Goal: Task Accomplishment & Management: Manage account settings

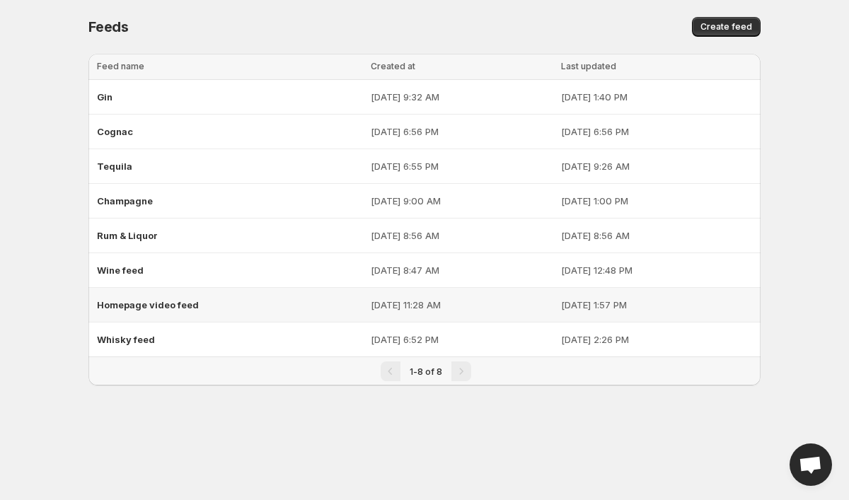
click at [129, 302] on span "Homepage video feed" at bounding box center [148, 304] width 102 height 11
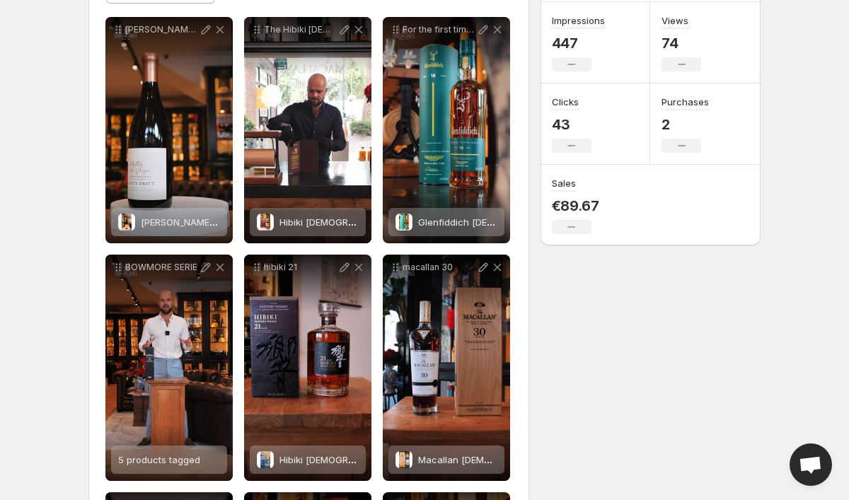
scroll to position [203, 0]
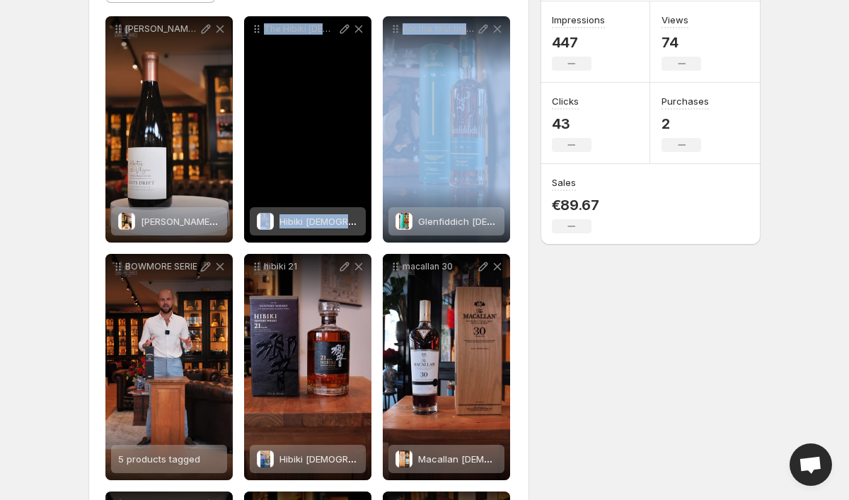
drag, startPoint x: 460, startPoint y: 81, endPoint x: 268, endPoint y: 69, distance: 192.1
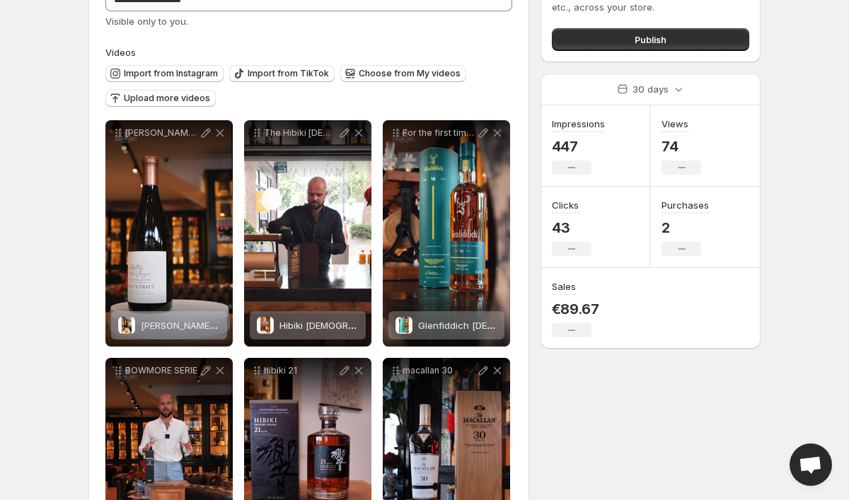
scroll to position [95, 0]
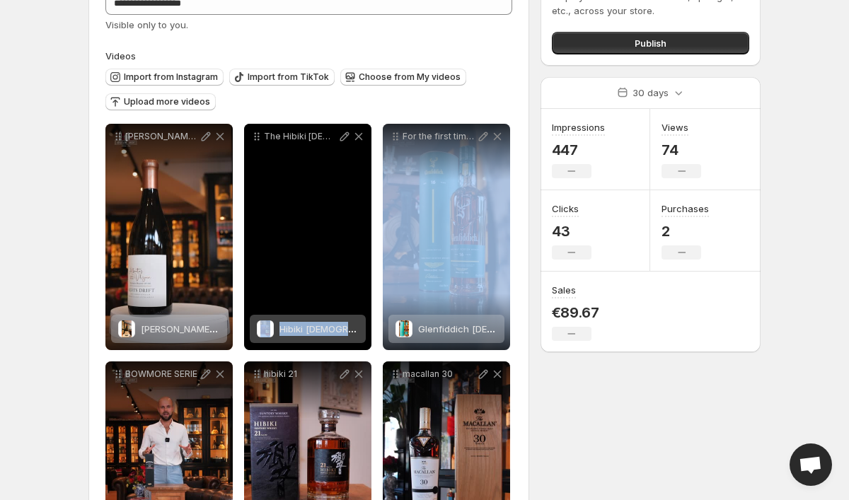
drag, startPoint x: 453, startPoint y: 127, endPoint x: 367, endPoint y: 127, distance: 85.6
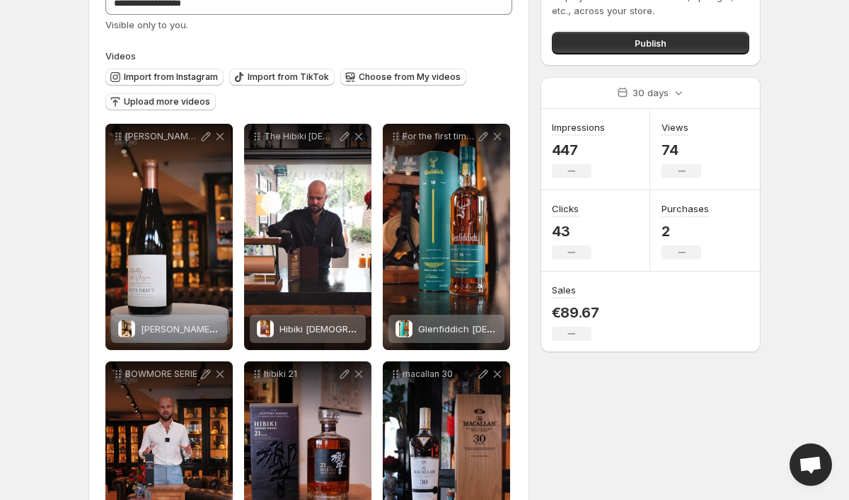
click at [386, 103] on div "Import from Instagram Import from TikTok Choose from My videos Upload more vide…" at bounding box center [306, 88] width 412 height 50
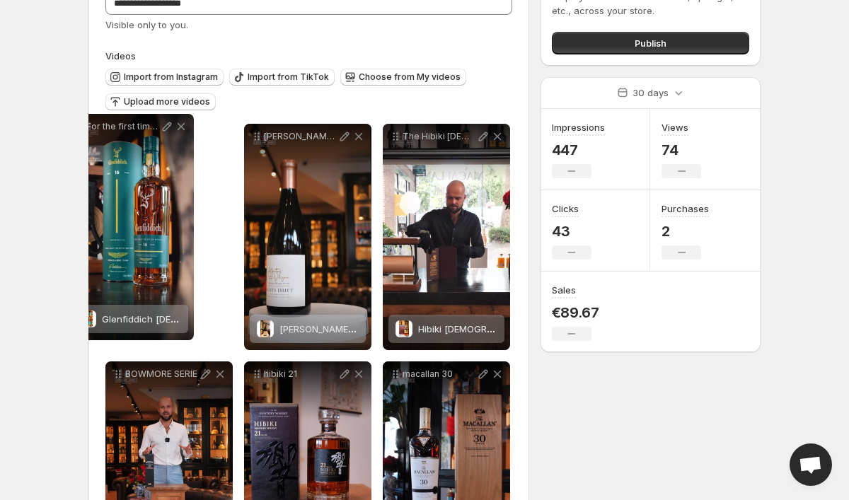
drag, startPoint x: 393, startPoint y: 140, endPoint x: 76, endPoint y: 130, distance: 316.4
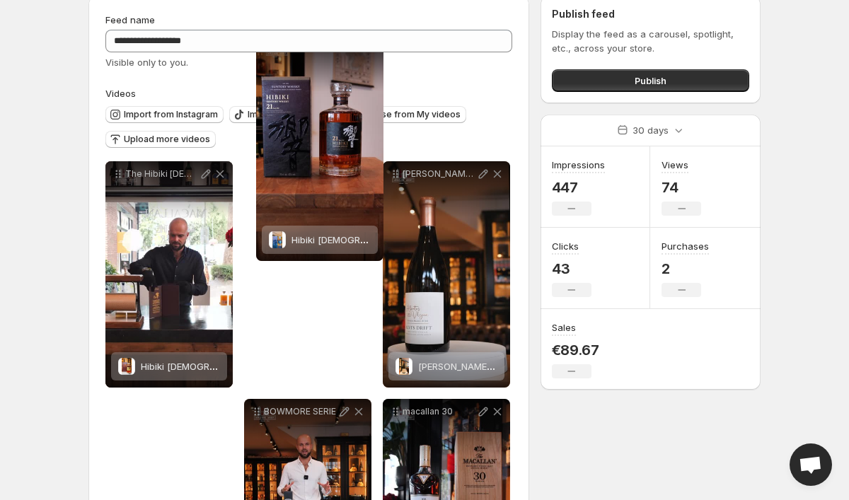
scroll to position [23, 0]
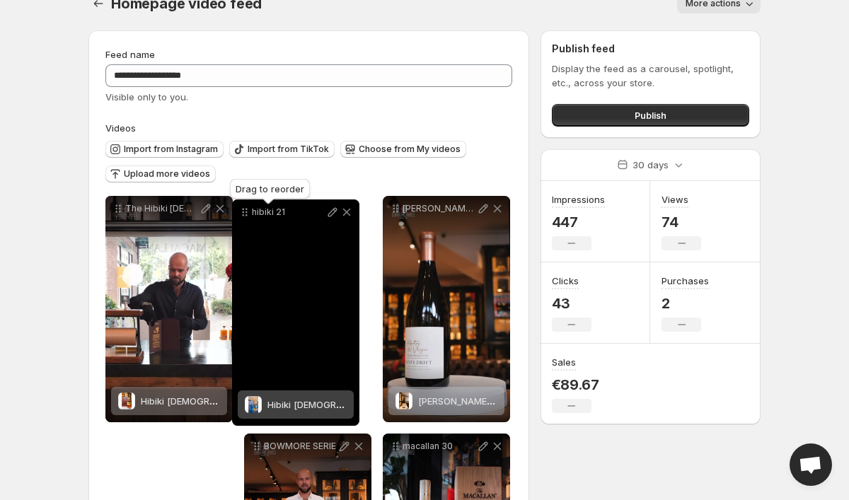
drag, startPoint x: 255, startPoint y: 260, endPoint x: 243, endPoint y: 214, distance: 46.8
click at [243, 214] on icon at bounding box center [244, 215] width 2 height 2
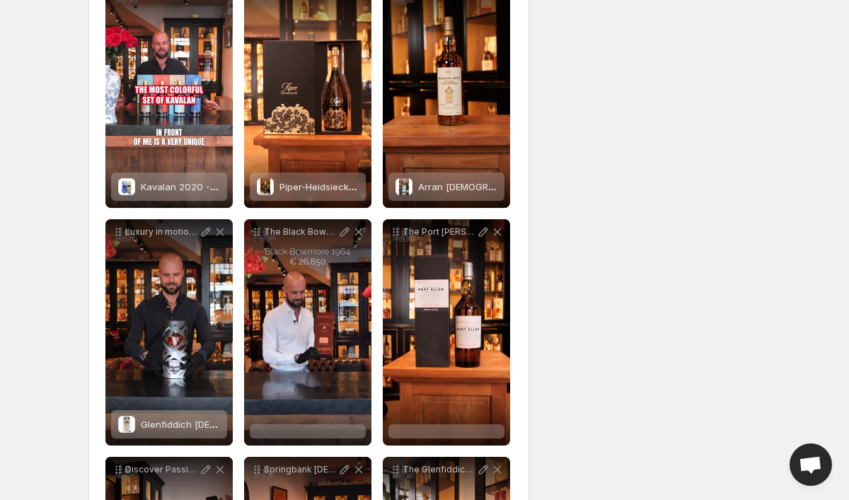
scroll to position [951, 0]
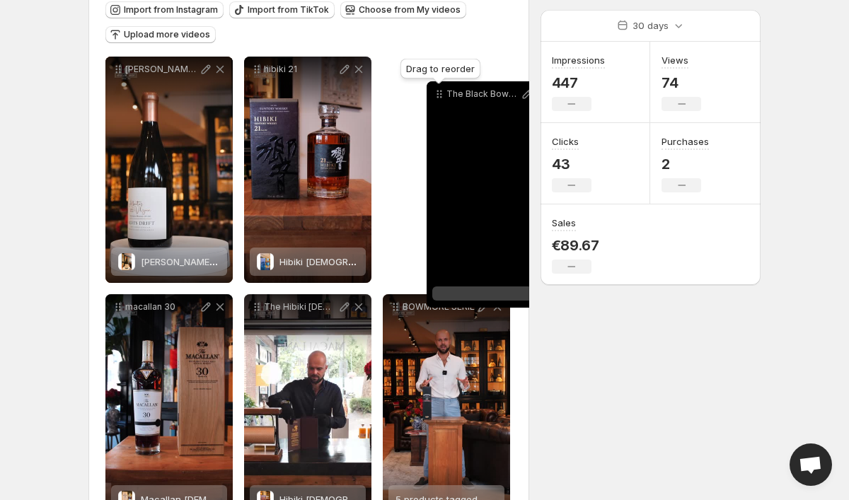
drag, startPoint x: 256, startPoint y: 236, endPoint x: 438, endPoint y: 97, distance: 229.1
click at [438, 97] on icon at bounding box center [439, 94] width 14 height 14
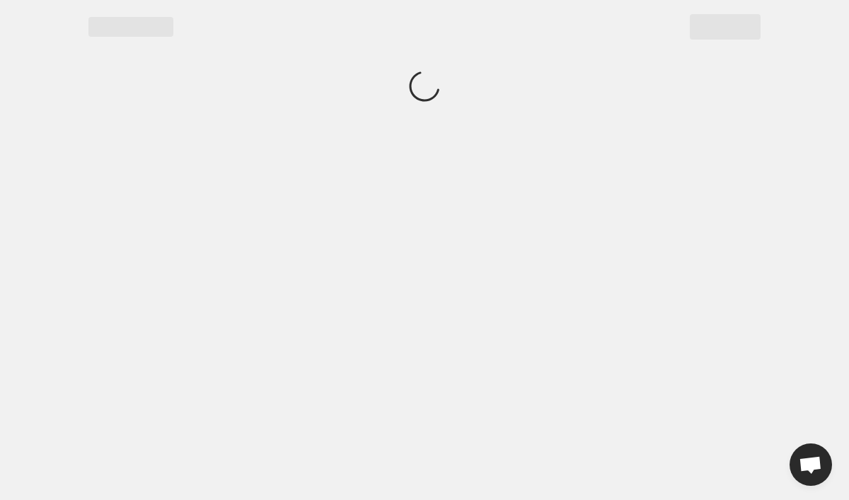
scroll to position [0, 0]
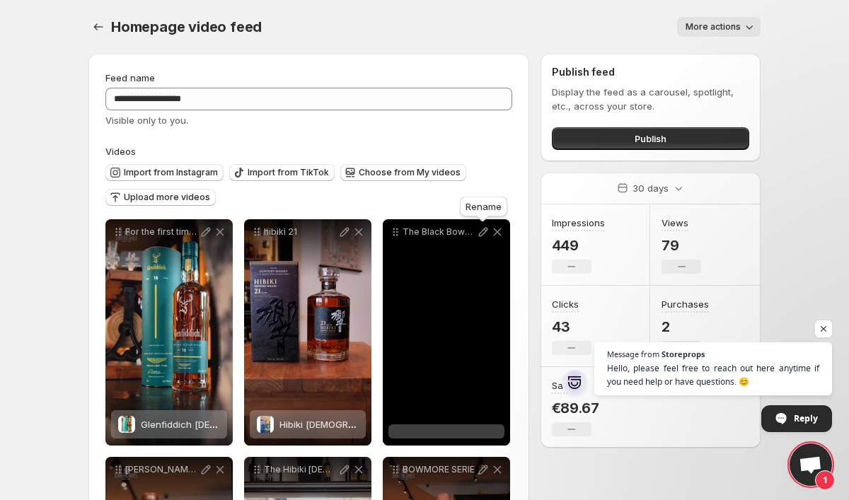
click at [483, 233] on icon at bounding box center [483, 232] width 14 height 14
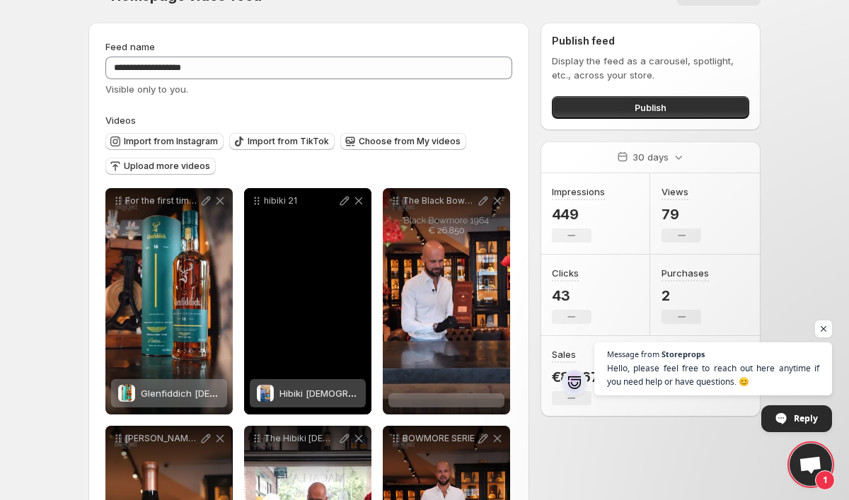
scroll to position [34, 0]
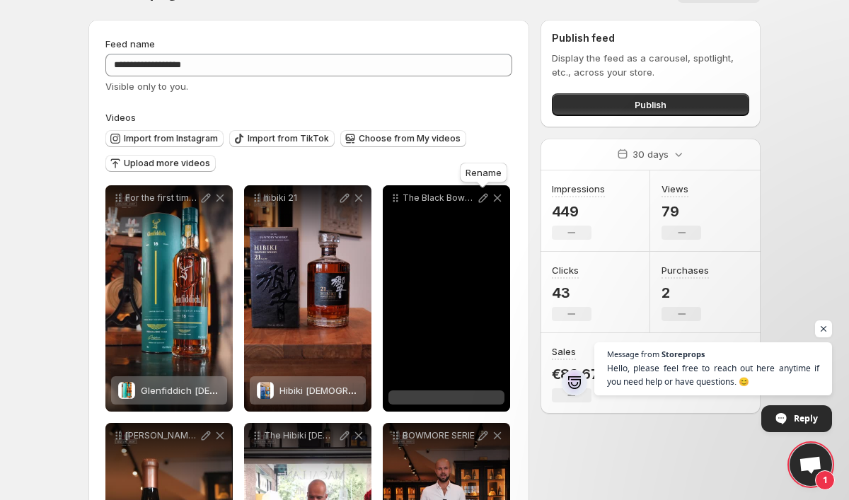
click at [480, 201] on icon at bounding box center [483, 198] width 14 height 14
click at [470, 400] on div at bounding box center [446, 397] width 116 height 14
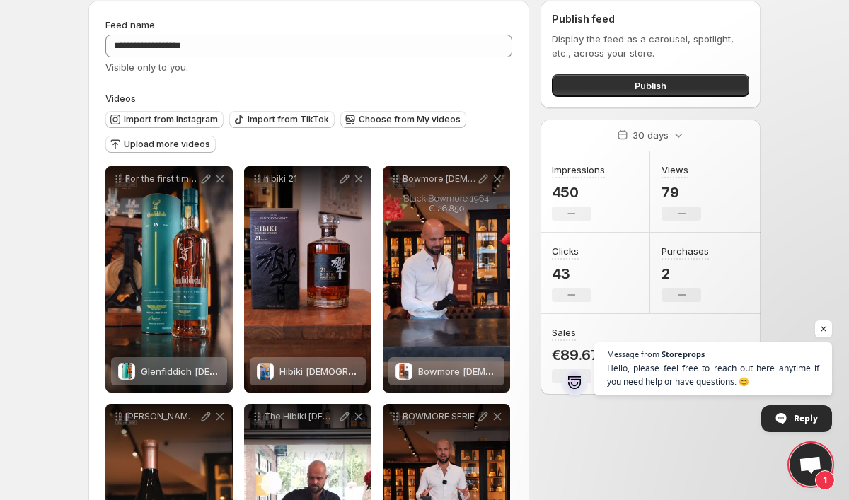
scroll to position [54, 0]
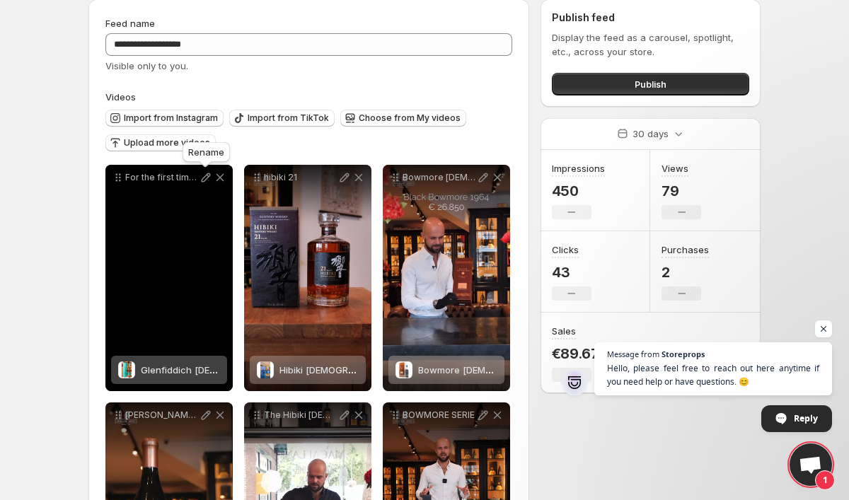
click at [207, 178] on icon at bounding box center [206, 177] width 9 height 9
type input "**********"
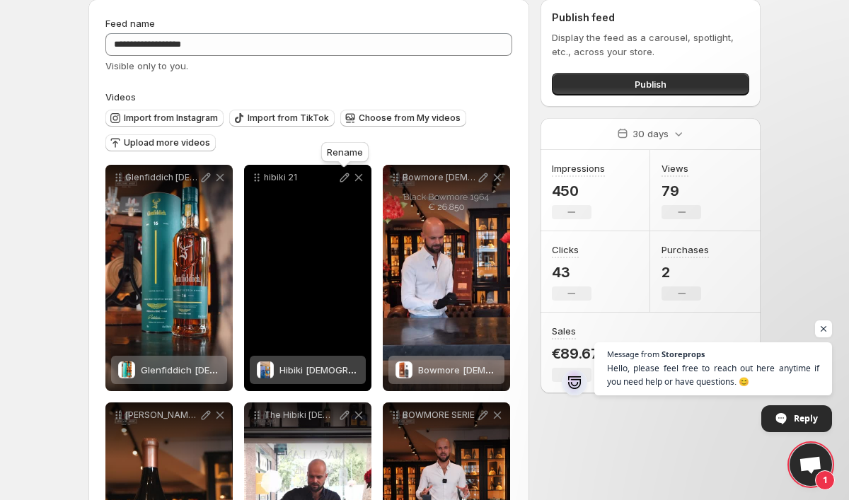
click at [337, 175] on icon at bounding box center [344, 177] width 14 height 14
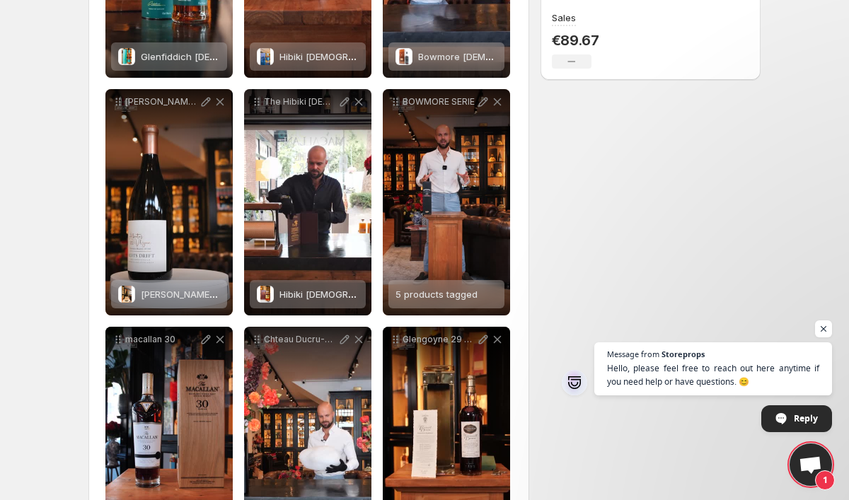
scroll to position [369, 0]
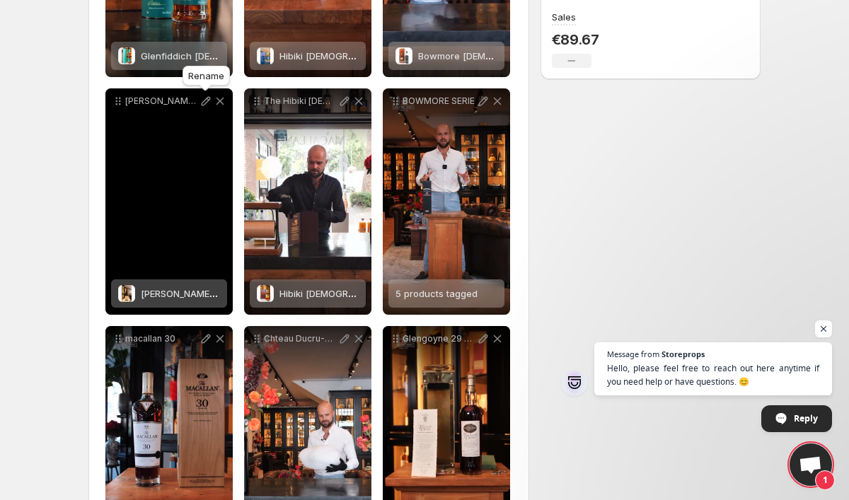
click at [204, 103] on icon at bounding box center [206, 101] width 14 height 14
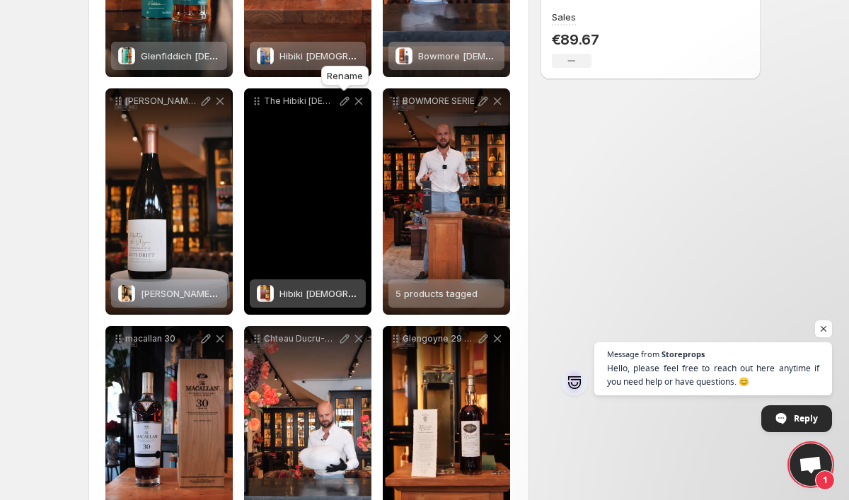
click at [342, 105] on icon at bounding box center [344, 101] width 9 height 9
type input "**********"
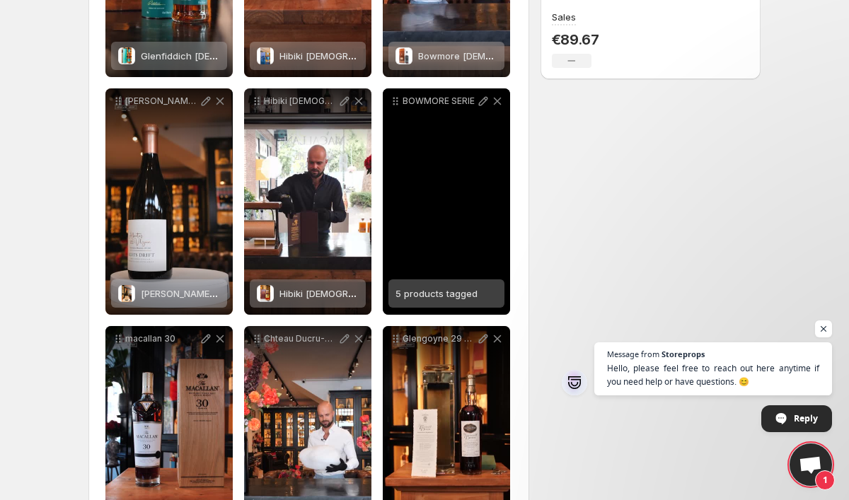
click at [439, 297] on span "5 products tagged" at bounding box center [436, 293] width 82 height 11
click at [480, 100] on icon at bounding box center [483, 101] width 14 height 14
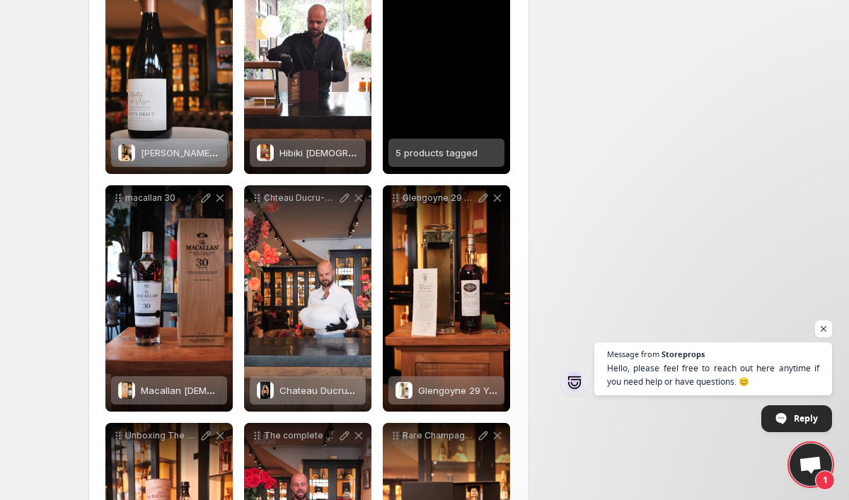
scroll to position [569, 0]
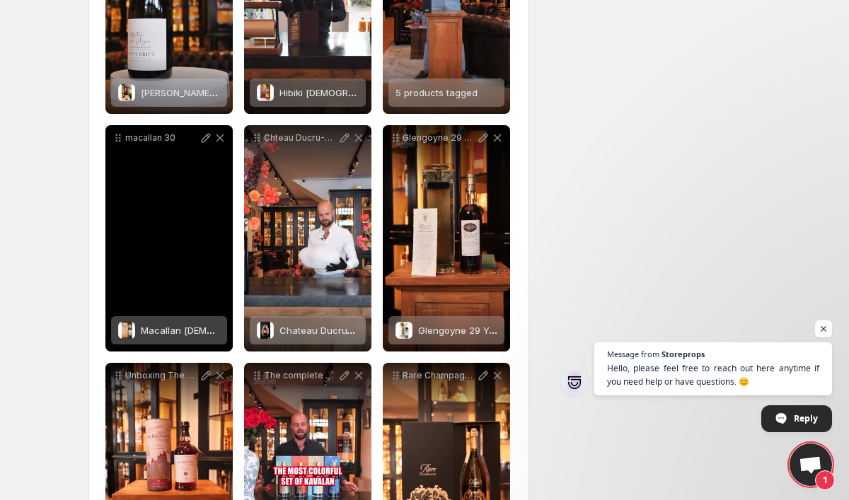
click at [163, 331] on span "Macallan [DEMOGRAPHIC_DATA] - [PERSON_NAME] Casks - Annual 2021 Release 43%" at bounding box center [332, 330] width 382 height 11
click at [204, 144] on icon at bounding box center [206, 138] width 14 height 14
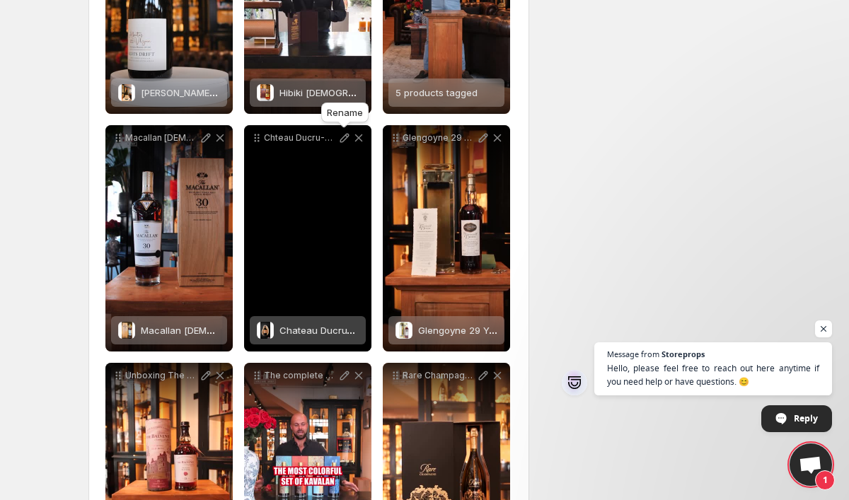
click at [343, 136] on icon at bounding box center [344, 138] width 14 height 14
type input "**********"
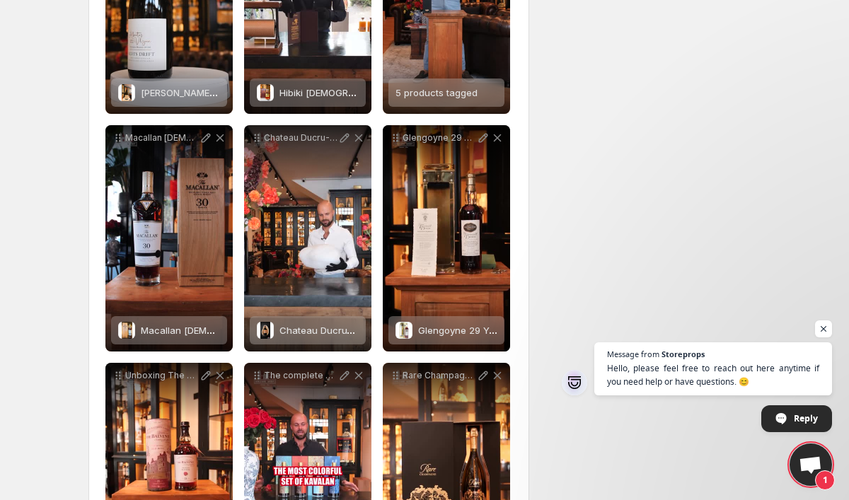
scroll to position [595, 0]
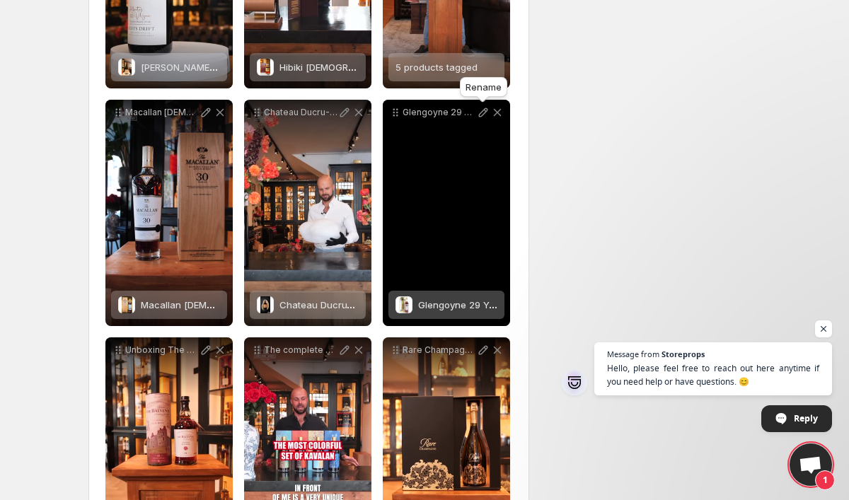
click at [480, 115] on icon at bounding box center [483, 112] width 14 height 14
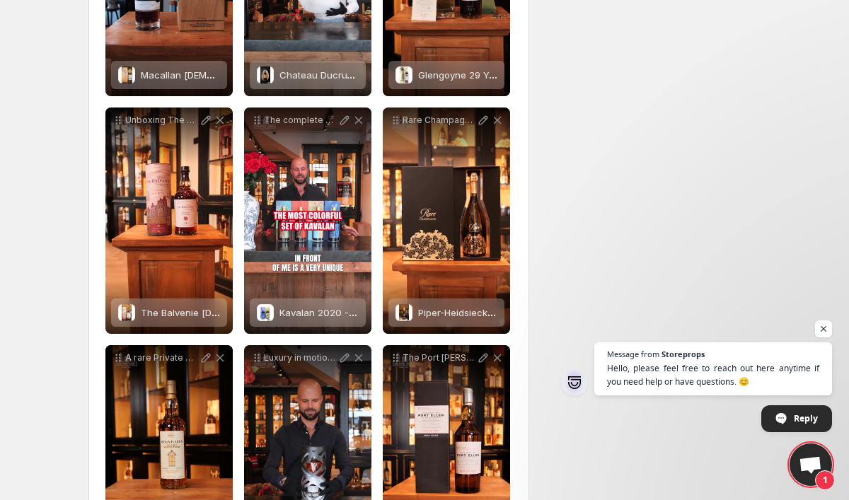
scroll to position [835, 0]
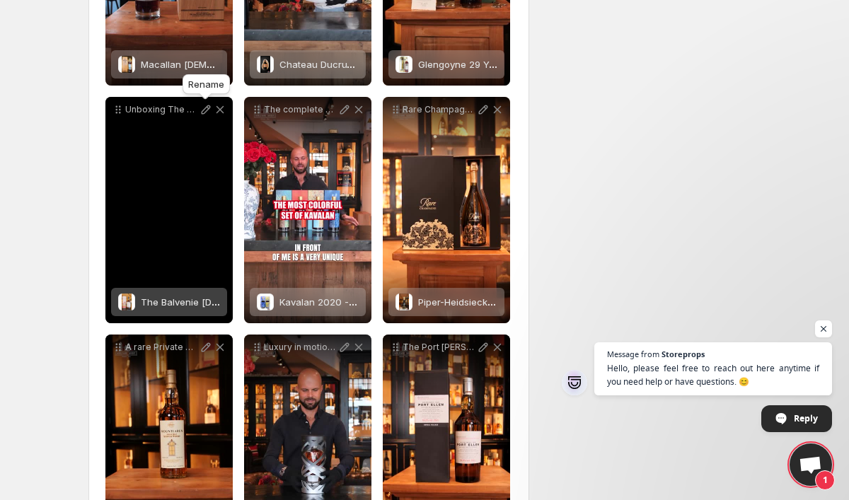
click at [203, 112] on icon at bounding box center [206, 110] width 14 height 14
type input "**********"
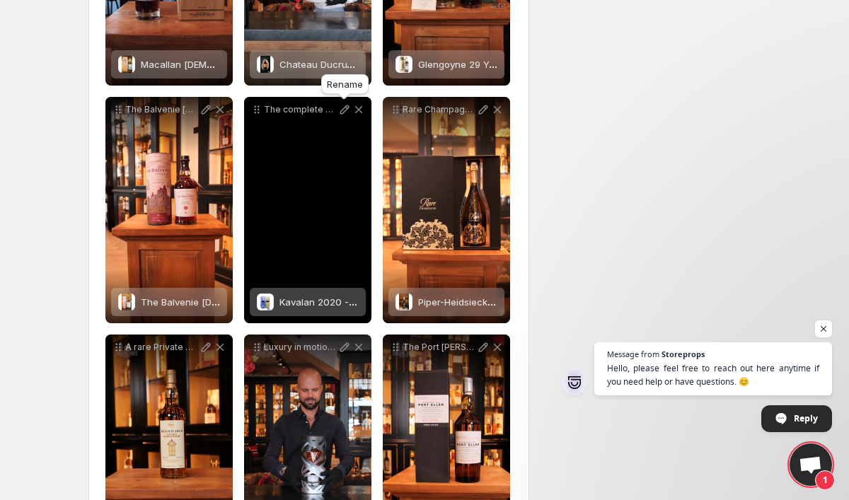
click at [342, 110] on icon at bounding box center [344, 110] width 14 height 14
type input "**********"
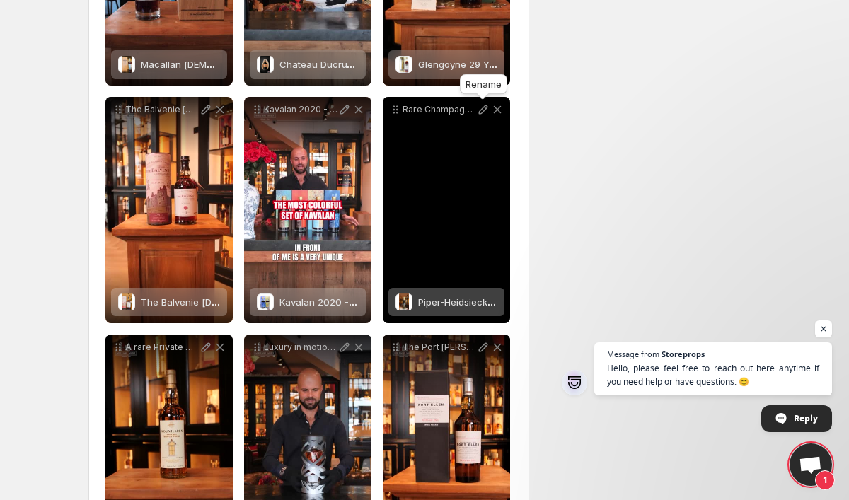
click at [482, 109] on icon at bounding box center [483, 109] width 9 height 9
type input "**********"
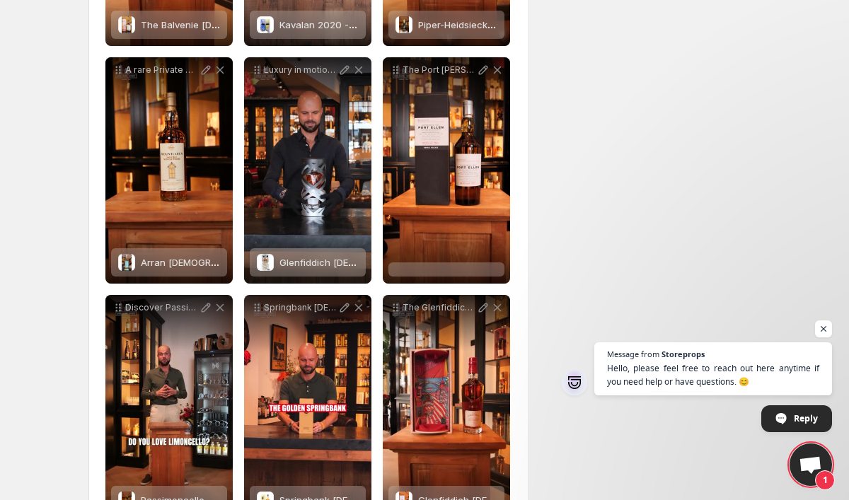
scroll to position [1106, 0]
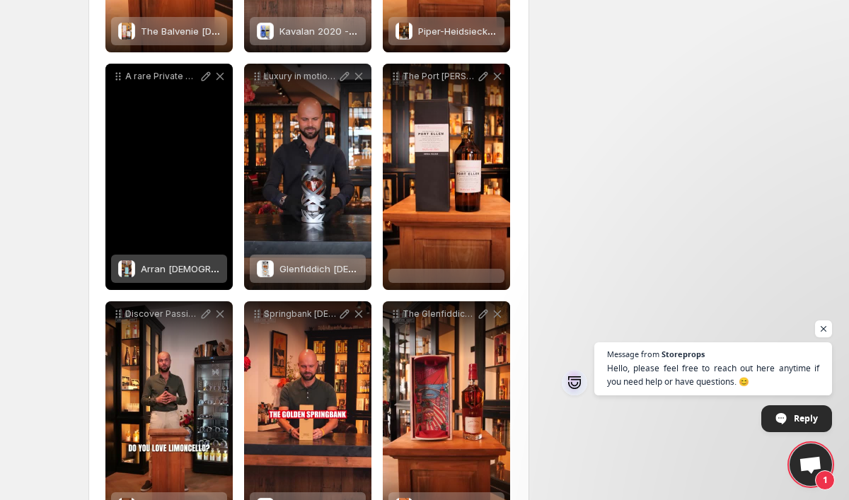
click at [204, 79] on icon at bounding box center [206, 76] width 14 height 14
type input "**********"
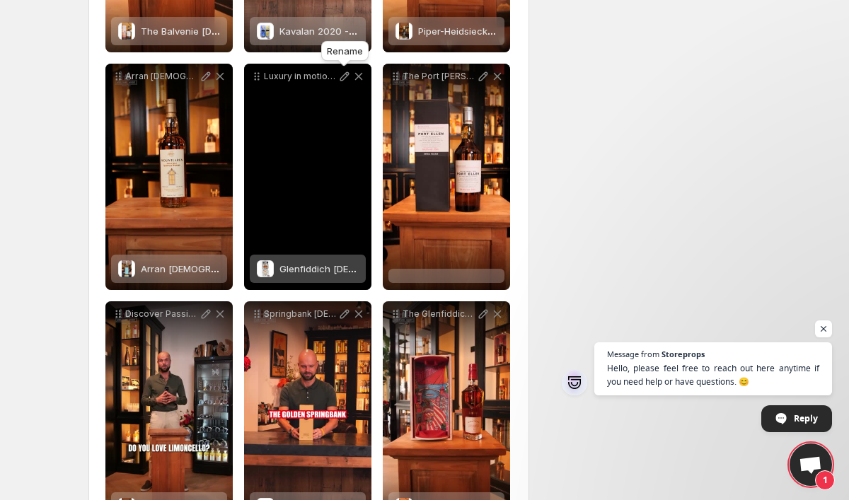
click at [341, 79] on icon at bounding box center [344, 76] width 9 height 9
type input "**********"
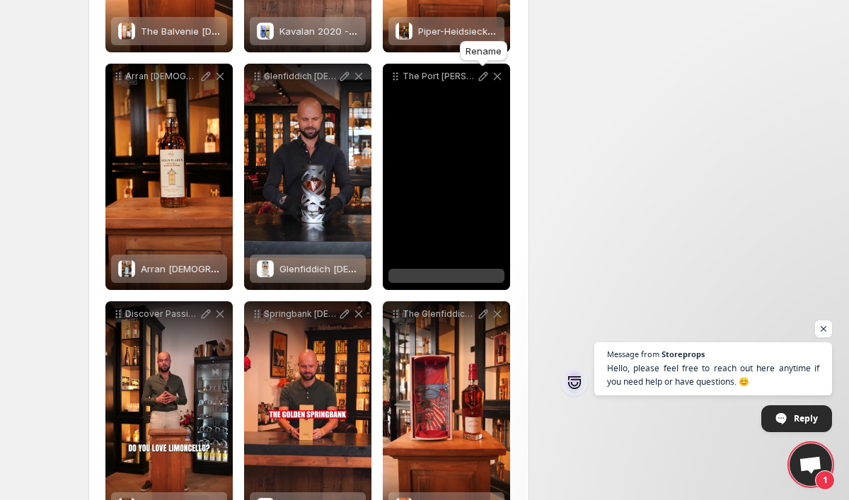
click at [482, 79] on icon at bounding box center [483, 76] width 14 height 14
type input "**********"
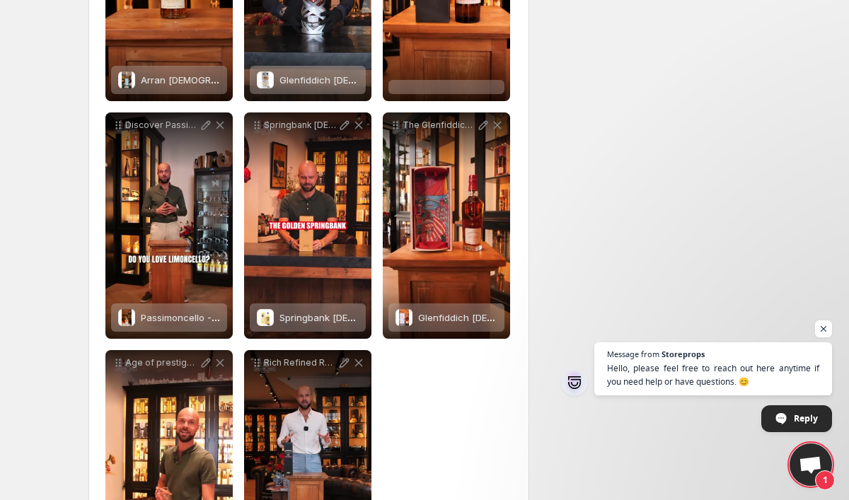
scroll to position [1299, 0]
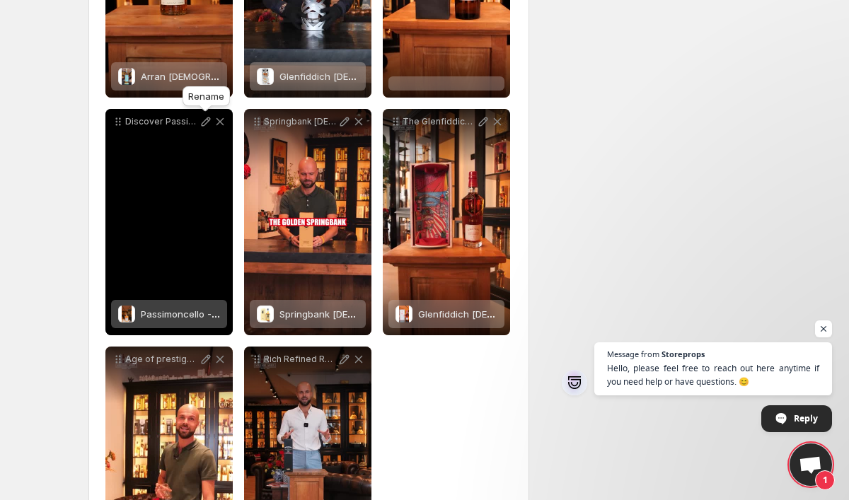
click at [202, 123] on icon at bounding box center [206, 122] width 14 height 14
type input "**********"
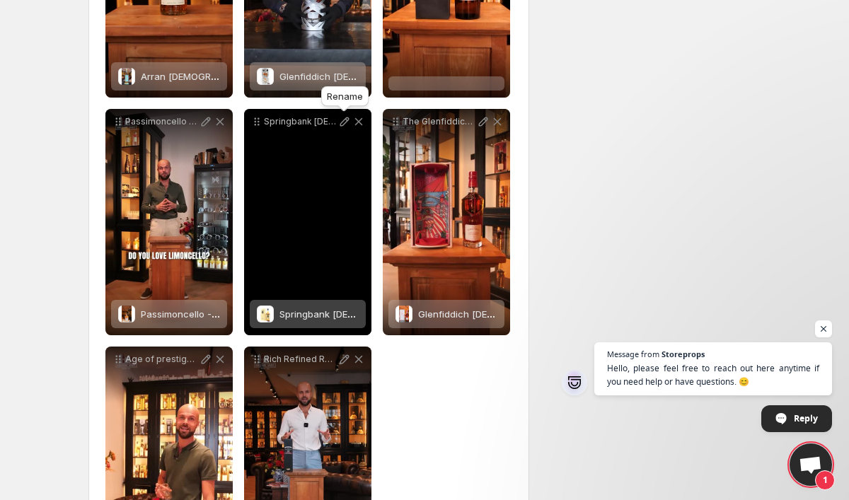
click at [340, 120] on icon at bounding box center [344, 122] width 14 height 14
type input "**********"
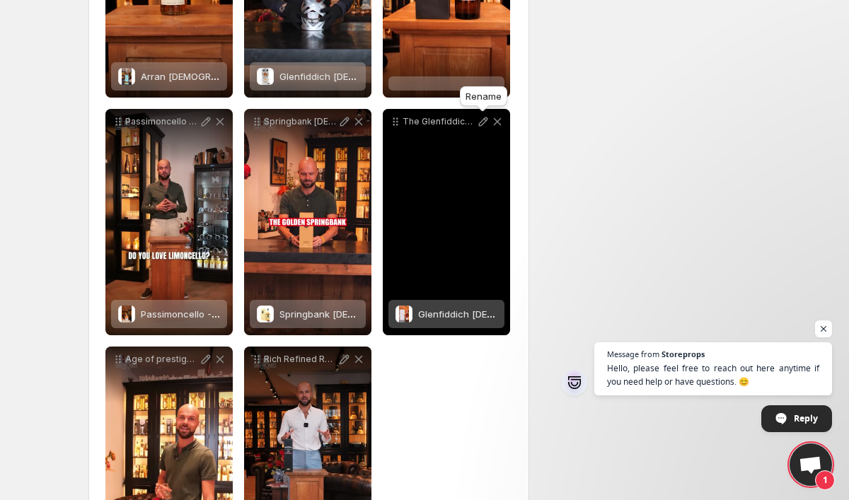
click at [482, 119] on icon at bounding box center [483, 122] width 14 height 14
type input "**********"
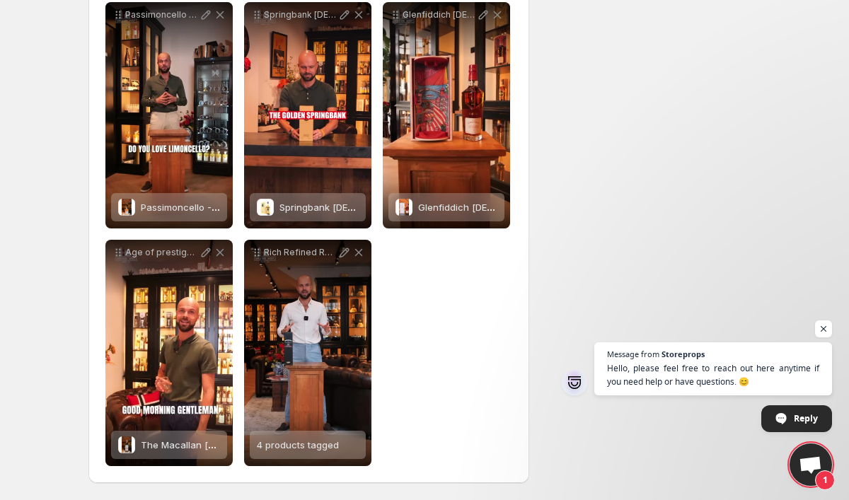
scroll to position [1406, 0]
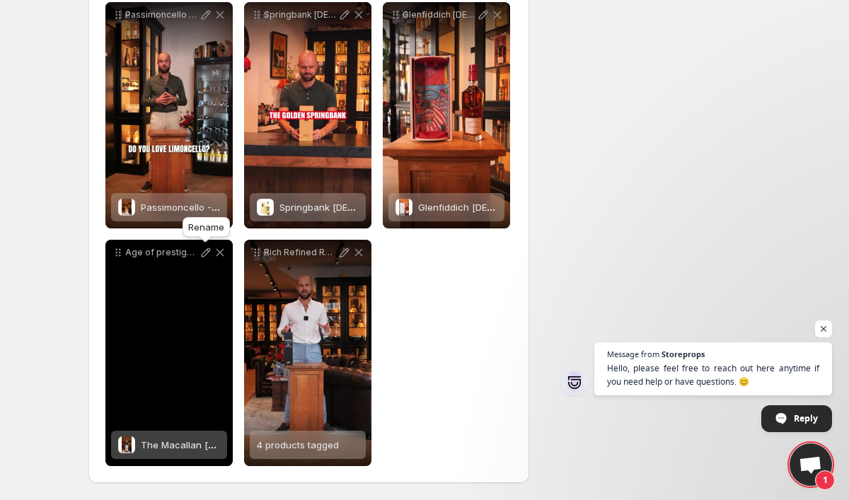
click at [202, 255] on icon at bounding box center [206, 252] width 9 height 9
type input "**********"
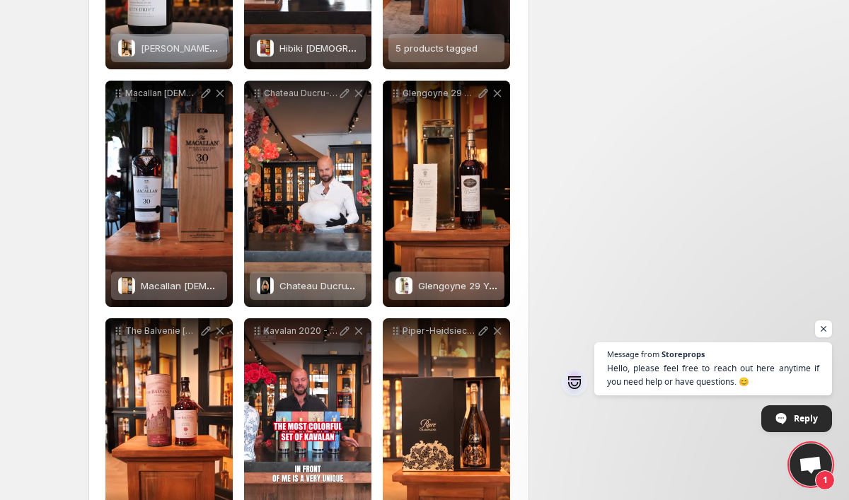
scroll to position [1378, 0]
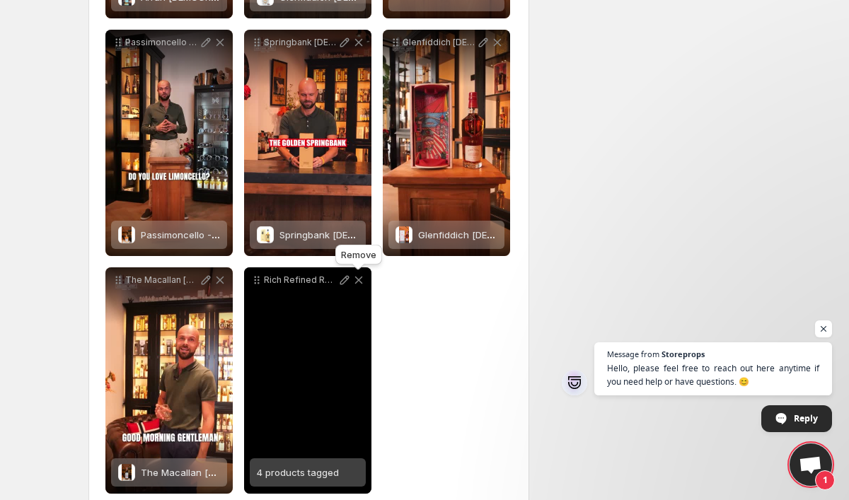
click at [361, 280] on icon at bounding box center [359, 280] width 14 height 14
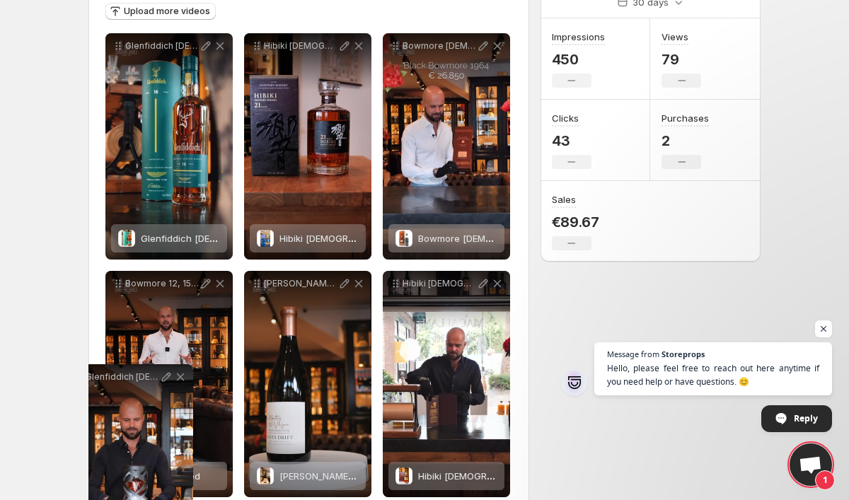
scroll to position [201, 0]
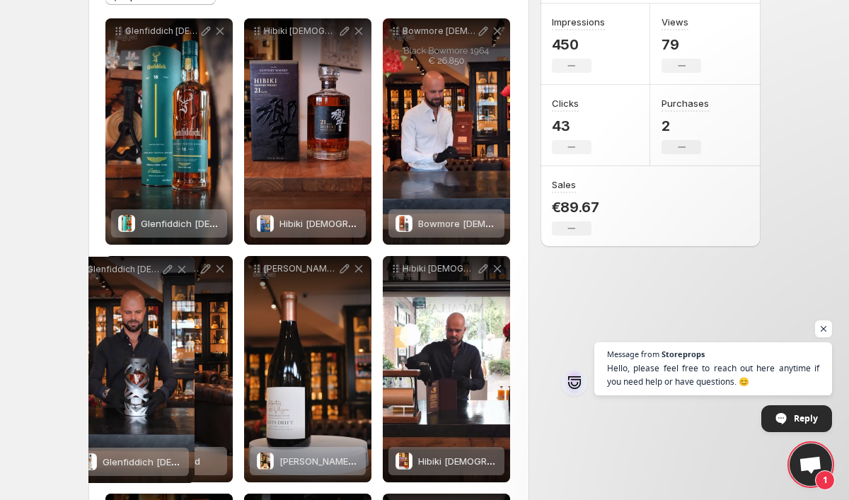
drag, startPoint x: 256, startPoint y: 187, endPoint x: 79, endPoint y: 267, distance: 194.4
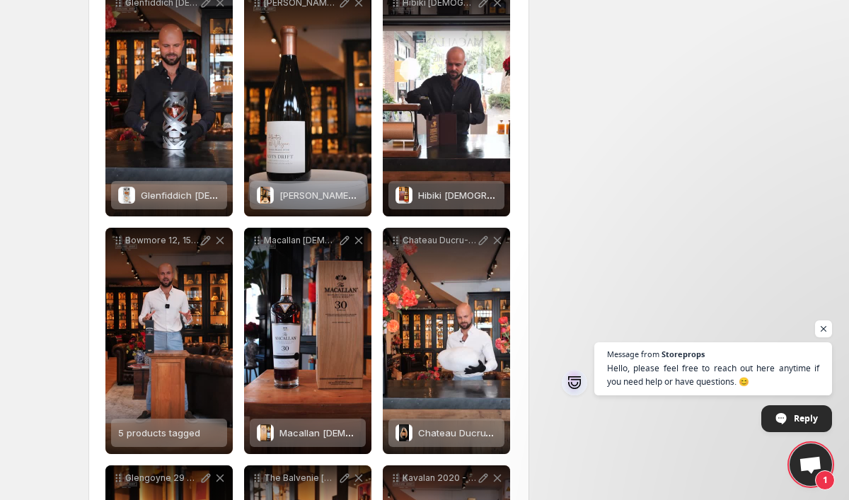
scroll to position [468, 0]
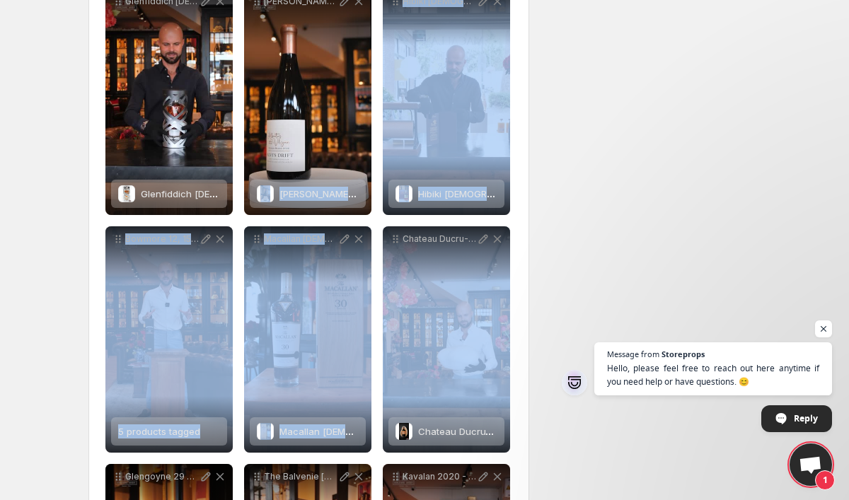
drag, startPoint x: 317, startPoint y: 95, endPoint x: 512, endPoint y: 364, distance: 332.8
click at [512, 364] on div "**********" at bounding box center [308, 502] width 441 height 1835
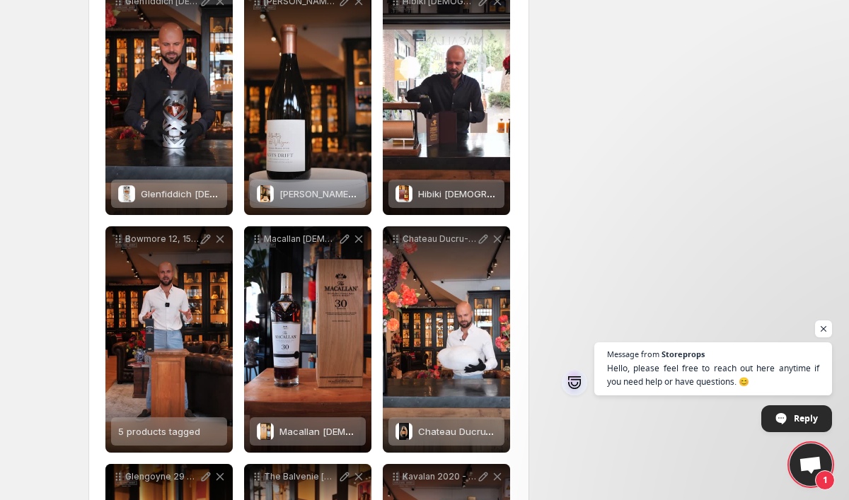
click at [579, 284] on div "**********" at bounding box center [418, 505] width 683 height 1863
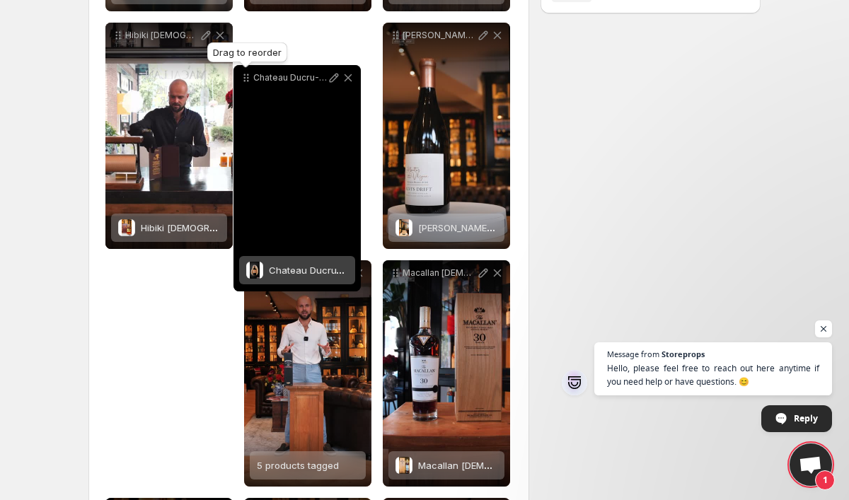
drag, startPoint x: 394, startPoint y: 241, endPoint x: 244, endPoint y: 51, distance: 241.7
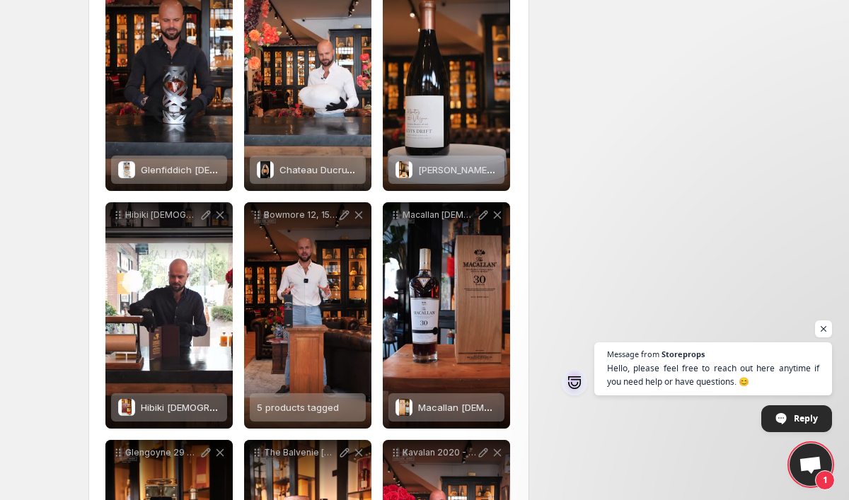
scroll to position [490, 0]
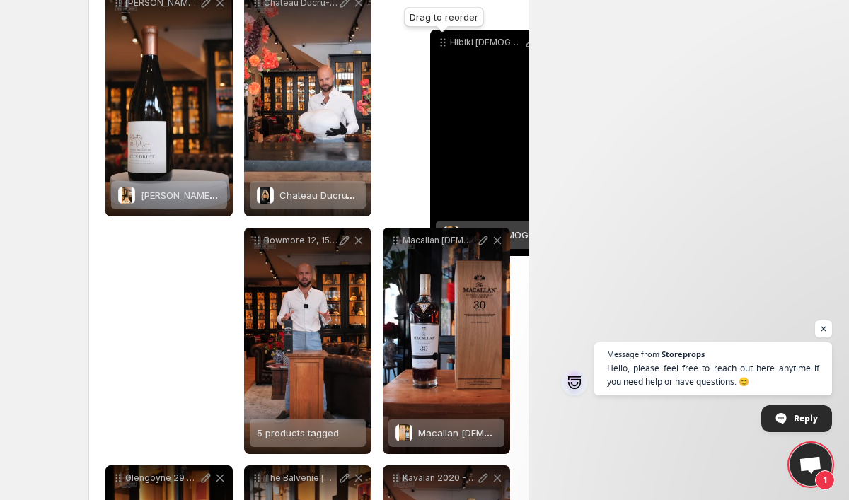
drag, startPoint x: 115, startPoint y: 217, endPoint x: 439, endPoint y: 57, distance: 361.6
click at [439, 50] on icon at bounding box center [443, 42] width 14 height 14
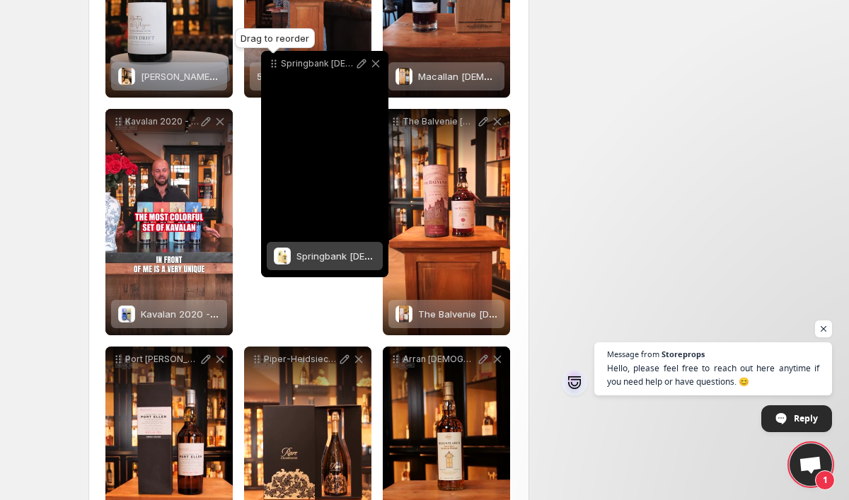
scroll to position [780, 0]
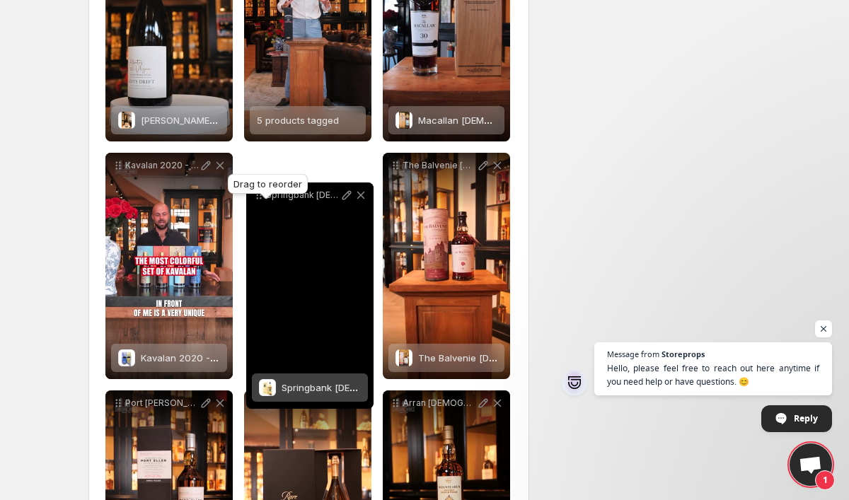
drag, startPoint x: 258, startPoint y: 347, endPoint x: 260, endPoint y: 197, distance: 150.0
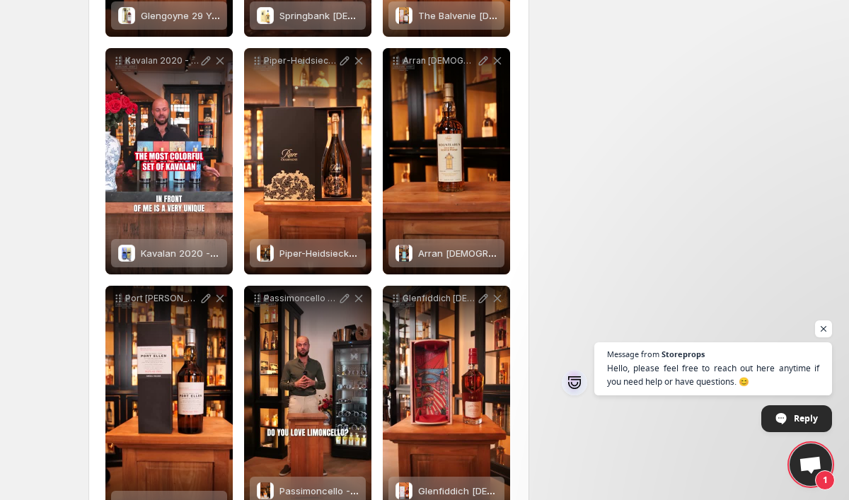
scroll to position [1123, 0]
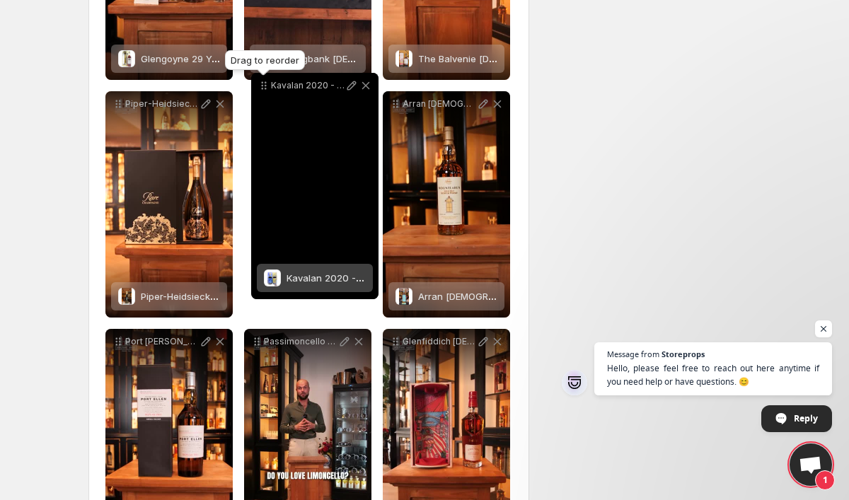
drag, startPoint x: 114, startPoint y: 59, endPoint x: 260, endPoint y: 71, distance: 146.3
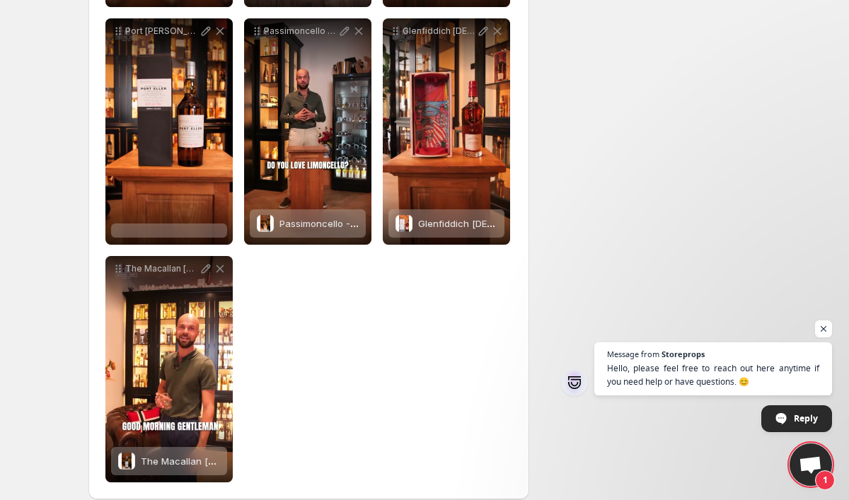
scroll to position [0, 0]
